Goal: Find specific page/section: Find specific page/section

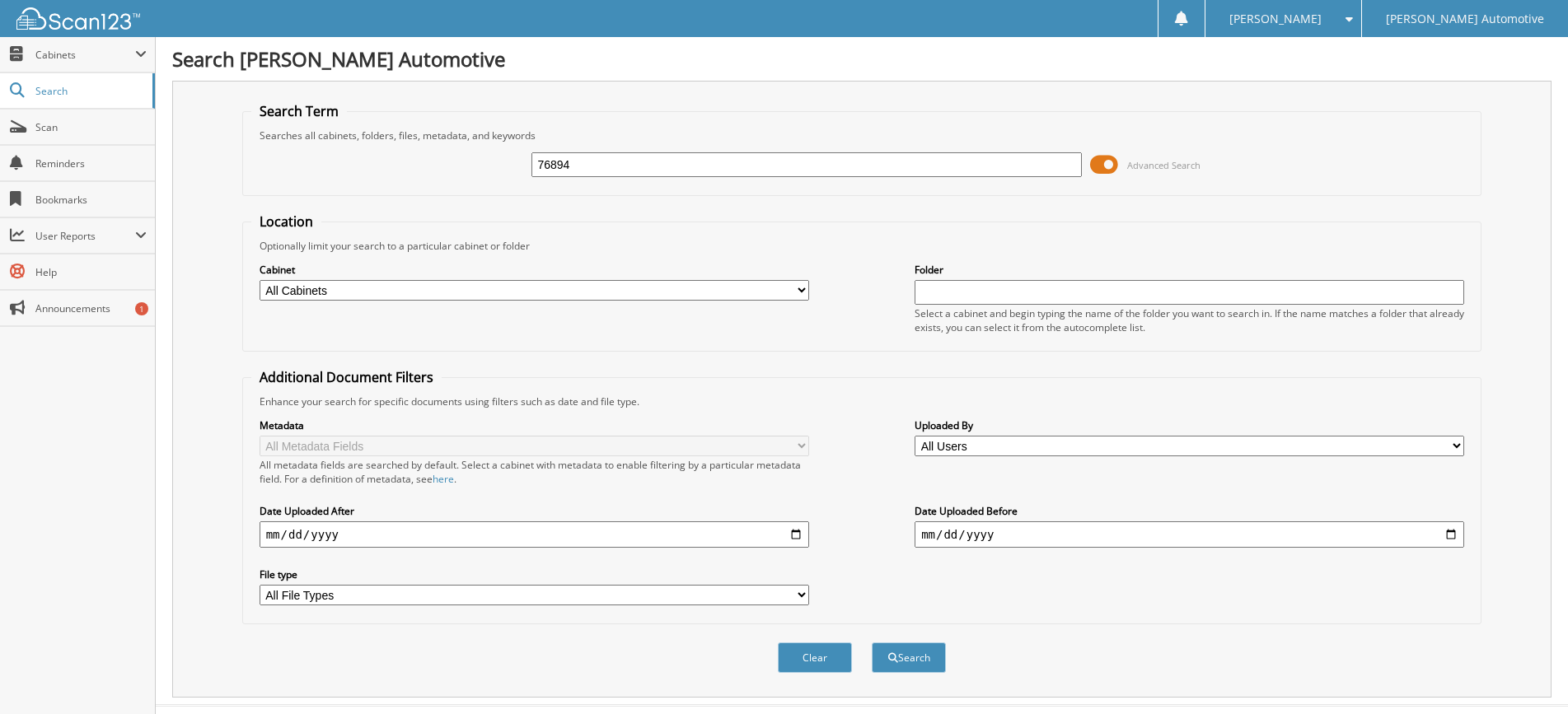
type input "76894"
click at [872, 643] on button "Search" at bounding box center [908, 658] width 74 height 30
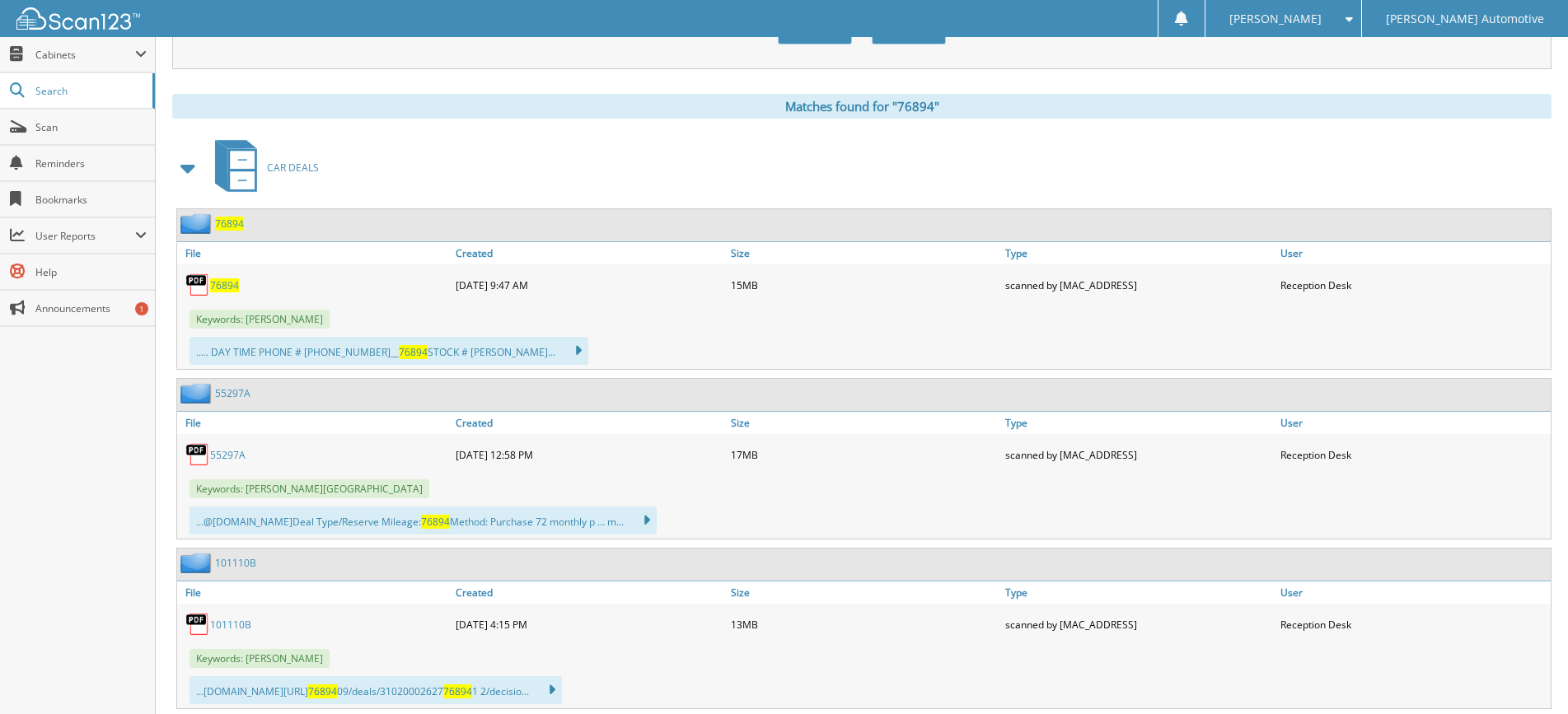
scroll to position [659, 0]
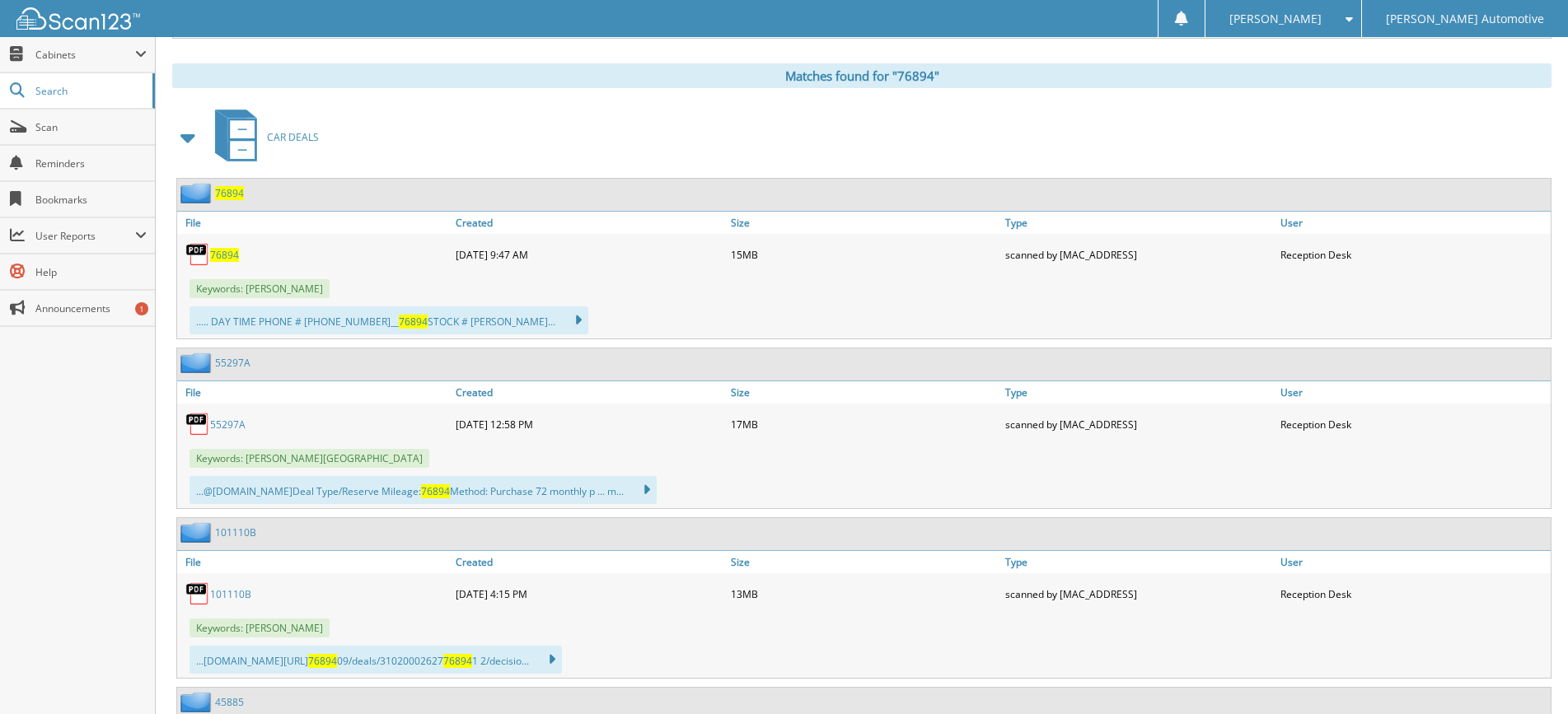
click at [221, 255] on span "76894" at bounding box center [224, 256] width 28 height 14
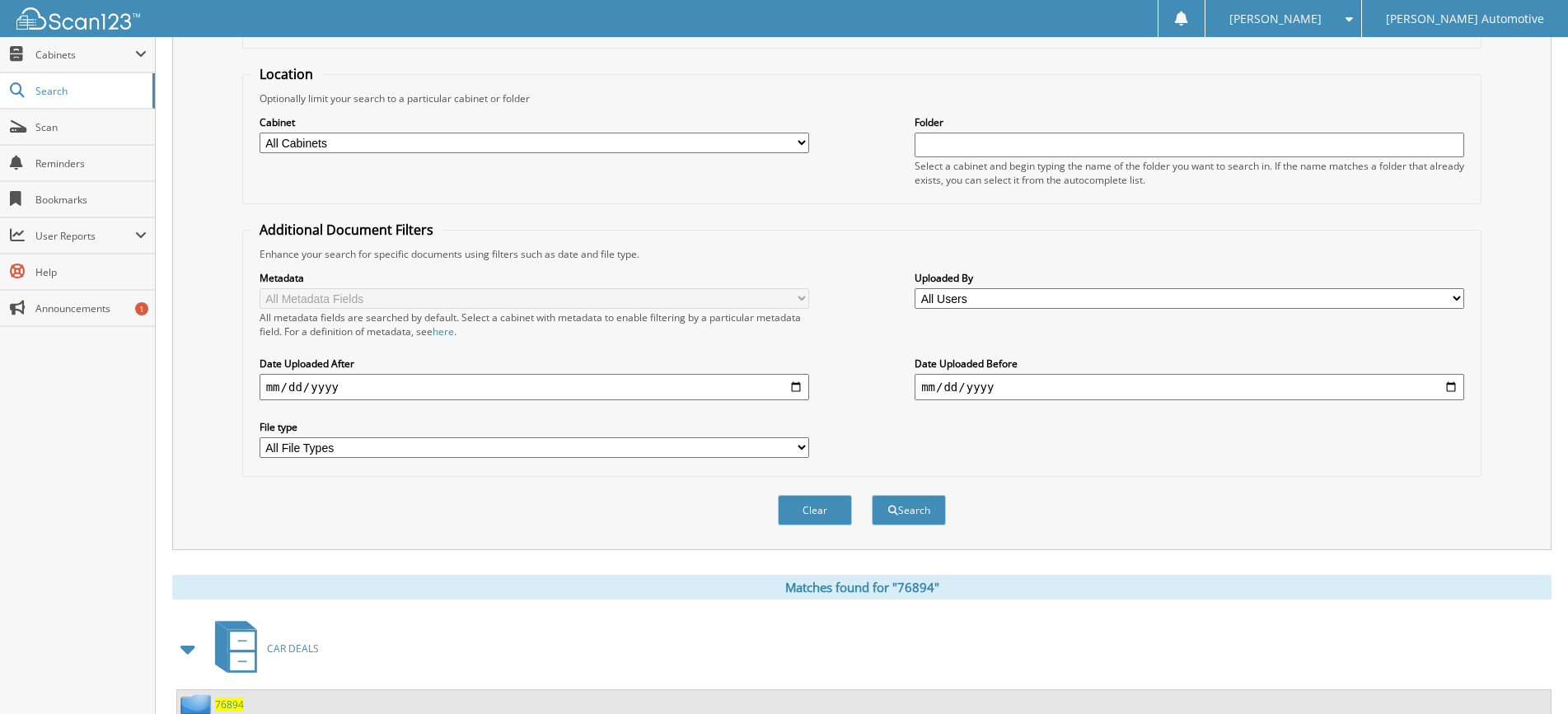
scroll to position [0, 0]
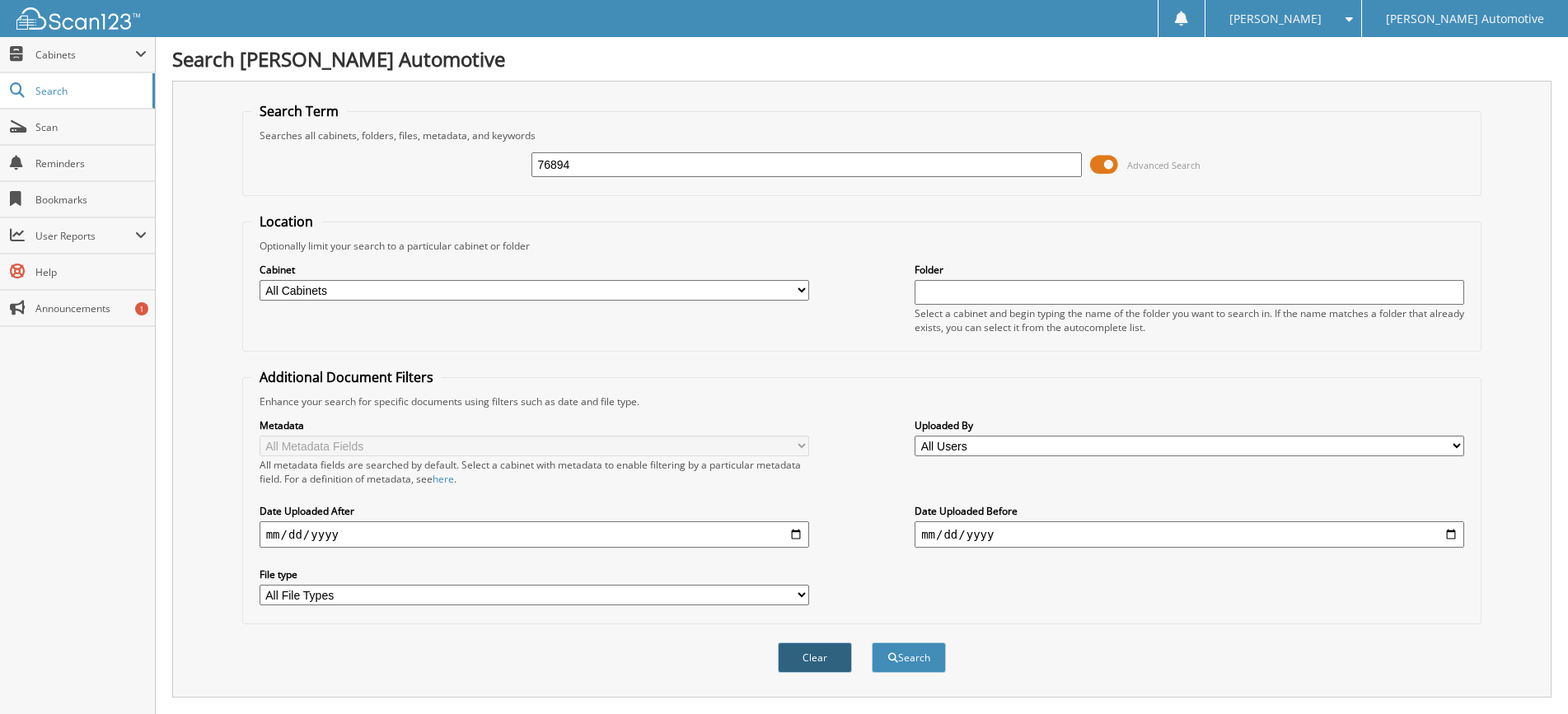
click at [808, 657] on button "Clear" at bounding box center [814, 658] width 74 height 30
click at [548, 158] on input "text" at bounding box center [806, 165] width 549 height 25
click at [199, 259] on div "Search Term Searches all cabinets, folders, files, metadata, and keywords Advan…" at bounding box center [861, 389] width 1379 height 617
click at [597, 169] on input "text" at bounding box center [806, 165] width 549 height 25
type input "101352"
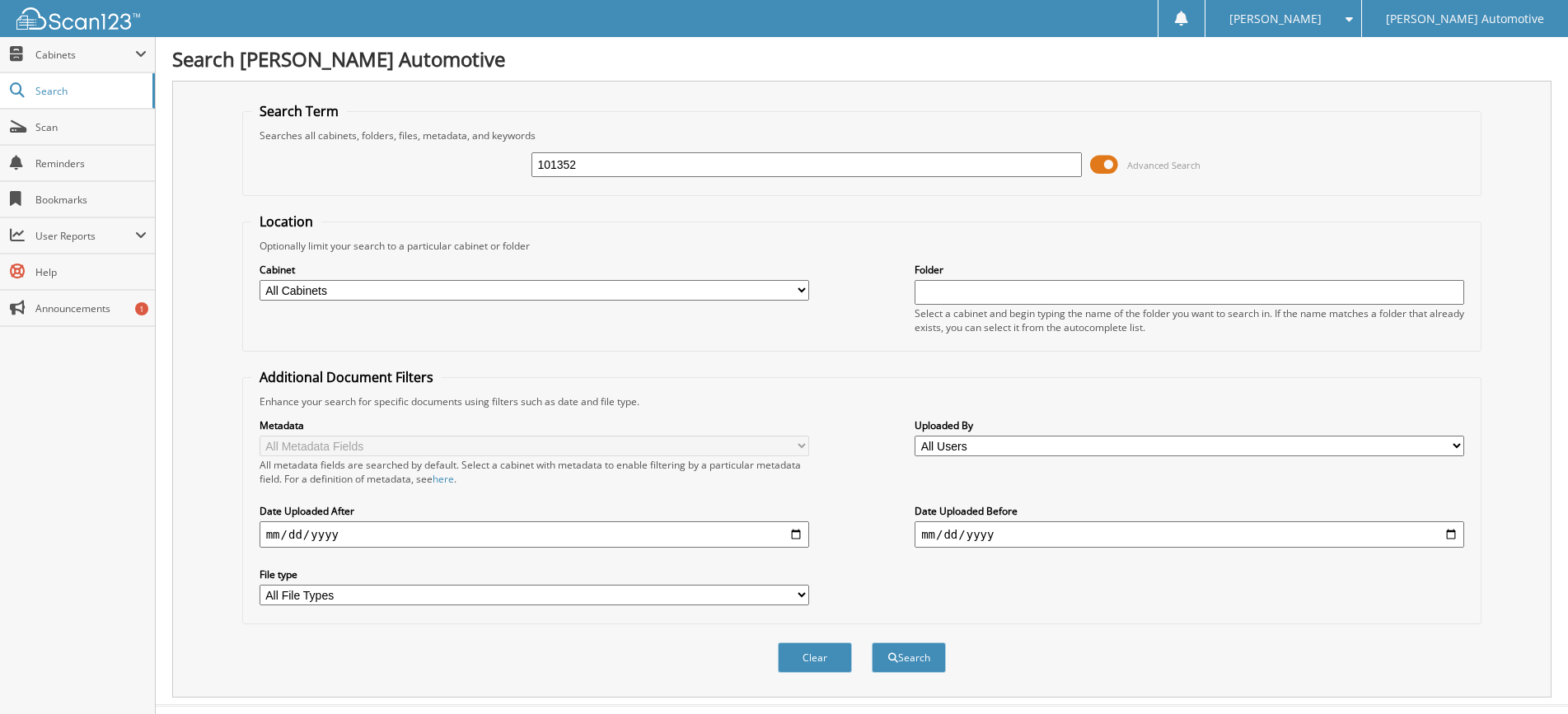
click at [872, 643] on button "Search" at bounding box center [908, 658] width 74 height 30
